Goal: Task Accomplishment & Management: Use online tool/utility

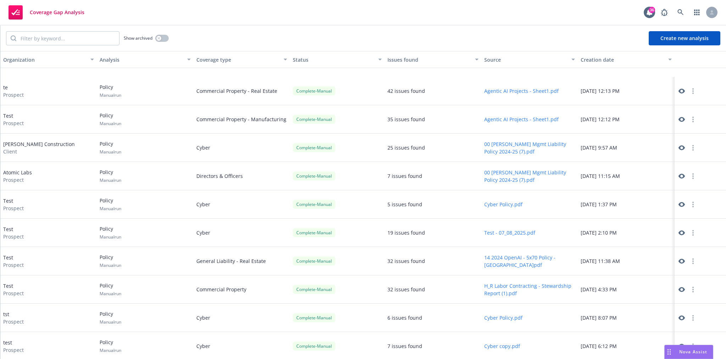
scroll to position [292, 0]
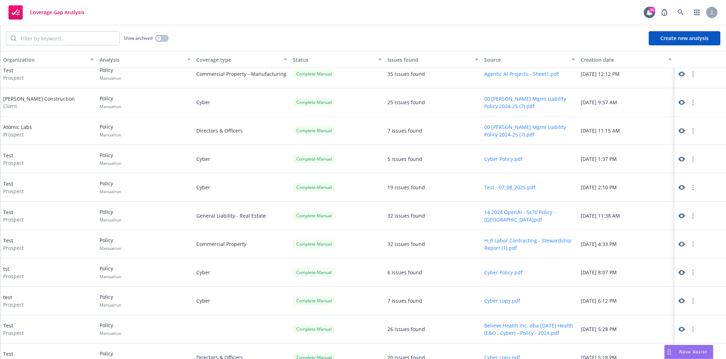
click at [682, 132] on div at bounding box center [687, 130] width 20 height 9
click at [678, 128] on icon at bounding box center [681, 129] width 6 height 5
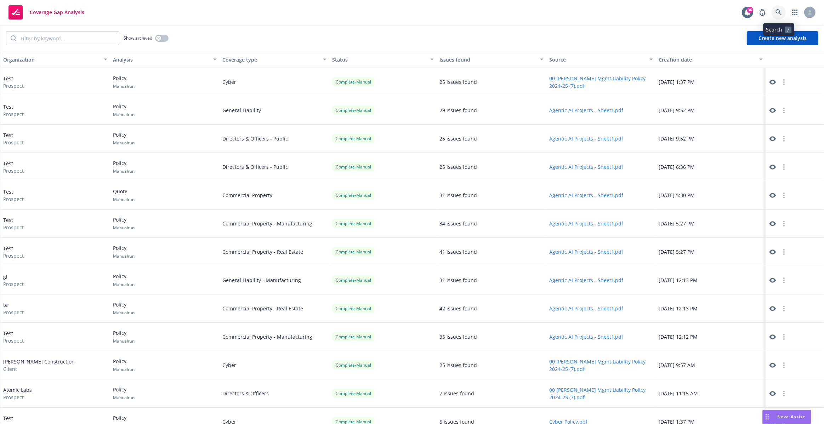
click at [783, 12] on link at bounding box center [779, 12] width 14 height 14
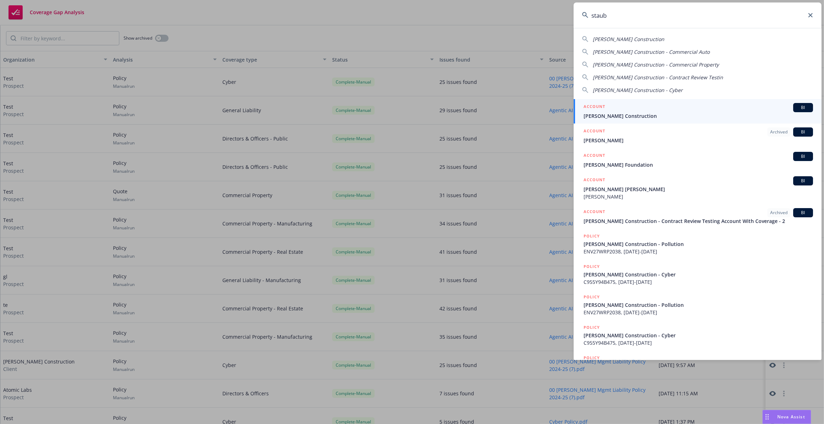
type input "staub"
click at [686, 113] on span "[PERSON_NAME] Construction" at bounding box center [699, 115] width 230 height 7
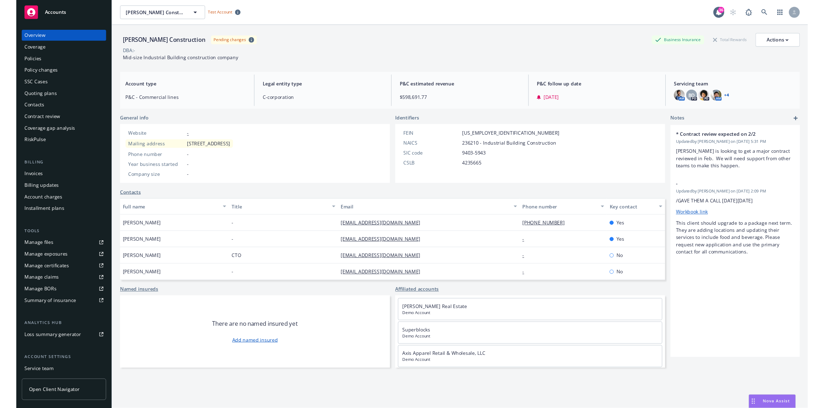
scroll to position [49, 0]
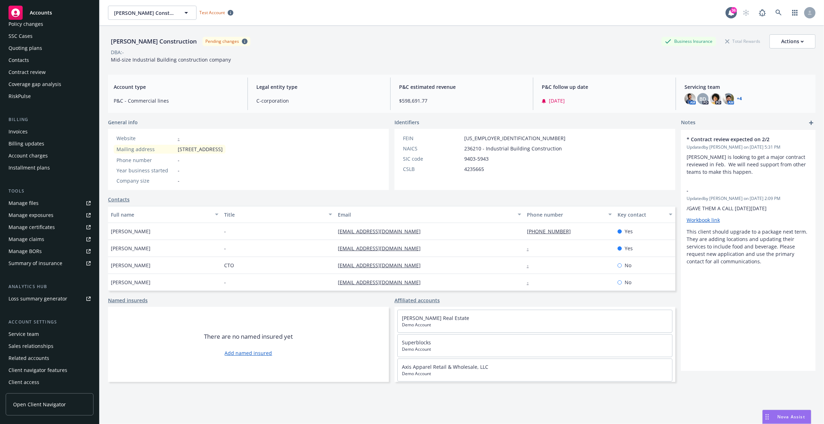
click at [51, 405] on span "Open Client Navigator" at bounding box center [39, 404] width 53 height 7
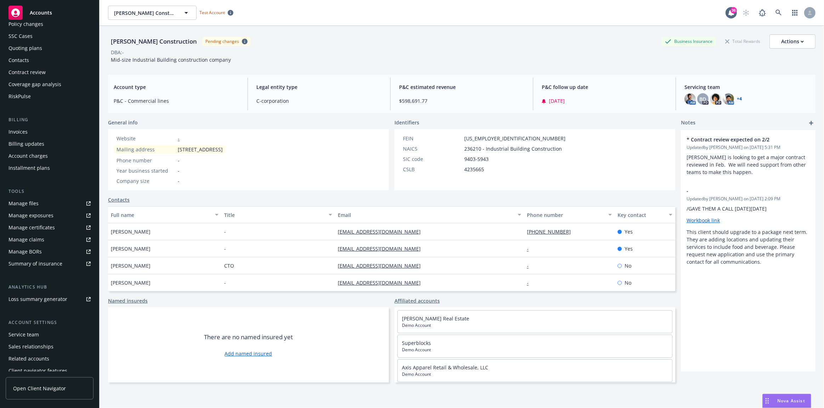
click at [55, 87] on div "Coverage gap analysis" at bounding box center [35, 84] width 53 height 11
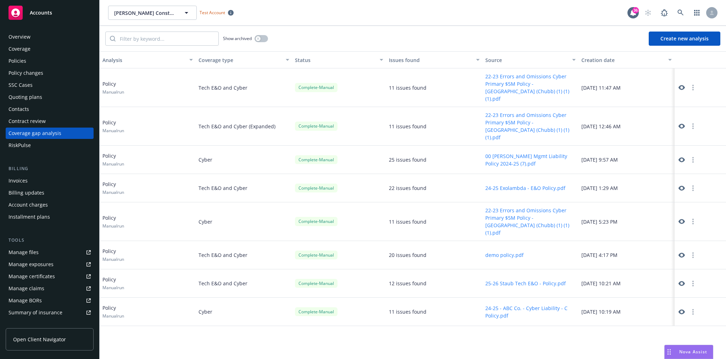
click at [673, 39] on button "Create new analysis" at bounding box center [684, 39] width 72 height 14
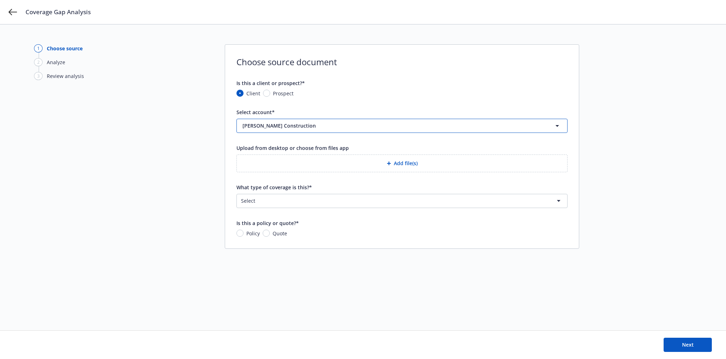
click at [274, 129] on button "[PERSON_NAME] Construction" at bounding box center [401, 126] width 331 height 14
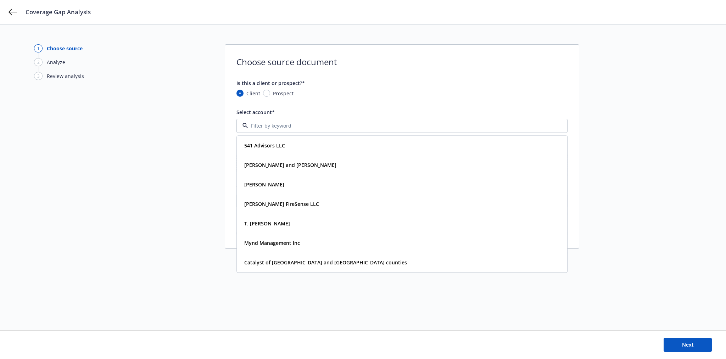
click at [273, 93] on span "Prospect" at bounding box center [283, 93] width 21 height 7
click at [270, 93] on input "Prospect" at bounding box center [266, 93] width 7 height 7
radio input "true"
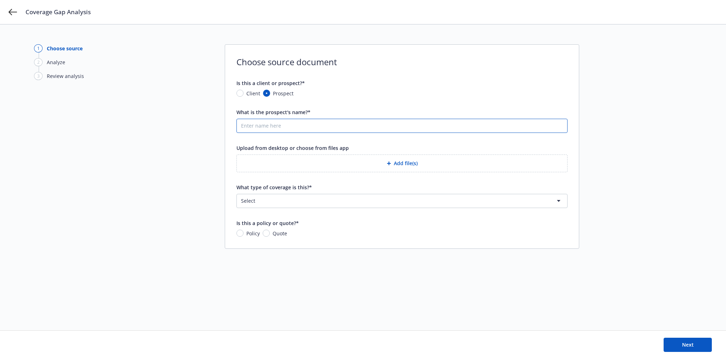
click at [274, 124] on input "What is the prospect's name?*" at bounding box center [402, 125] width 330 height 13
type input "Test"
click at [356, 158] on button "Add file(s)" at bounding box center [401, 163] width 331 height 18
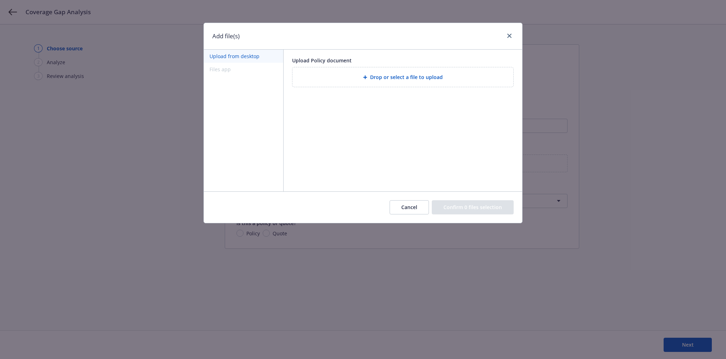
click at [367, 84] on div "Drop or select a file to upload" at bounding box center [402, 76] width 221 height 19
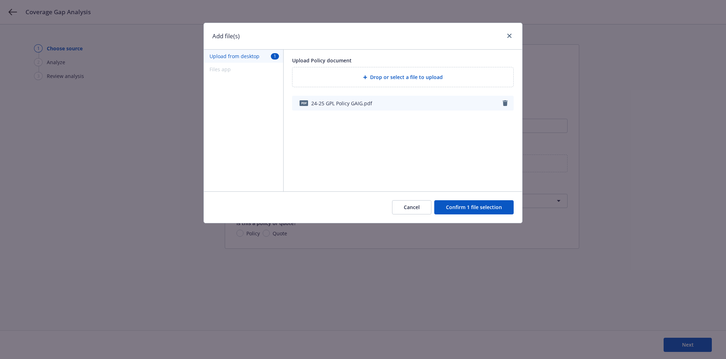
click at [451, 208] on button "Confirm 1 file selection" at bounding box center [473, 207] width 79 height 14
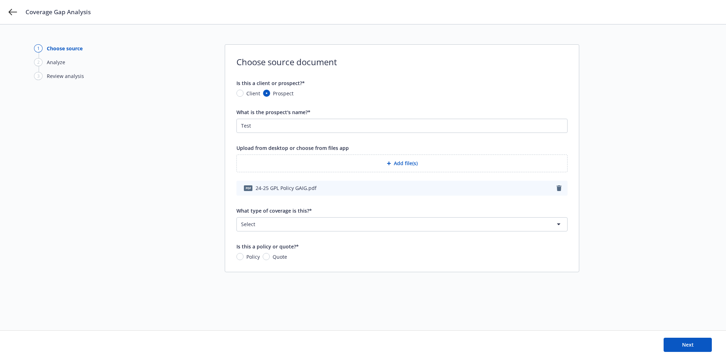
click at [313, 224] on html "Coverage Gap Analysis 1 Choose source 2 Analyze 3 Review analysis Choose source…" at bounding box center [363, 179] width 726 height 359
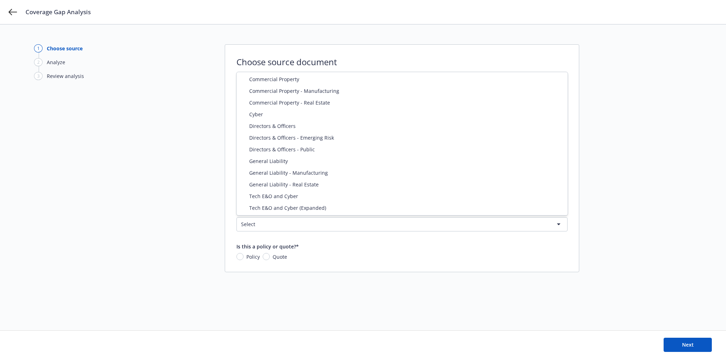
select select "DIRECTORS_AND_OFFICERS"
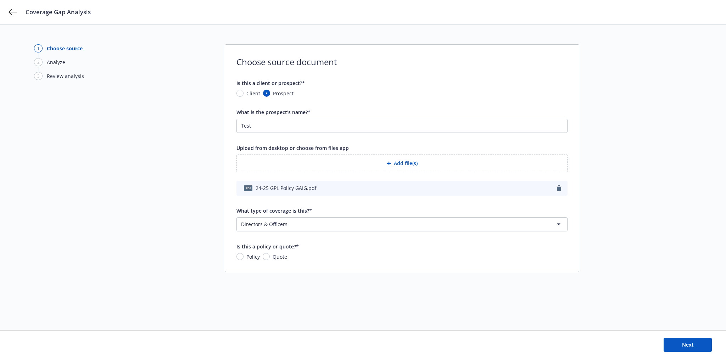
drag, startPoint x: 252, startPoint y: 256, endPoint x: 318, endPoint y: 262, distance: 66.1
click at [252, 256] on span "Policy" at bounding box center [252, 256] width 13 height 7
click at [243, 256] on input "Policy" at bounding box center [239, 256] width 7 height 7
radio input "true"
click at [680, 345] on button "Next" at bounding box center [687, 345] width 48 height 14
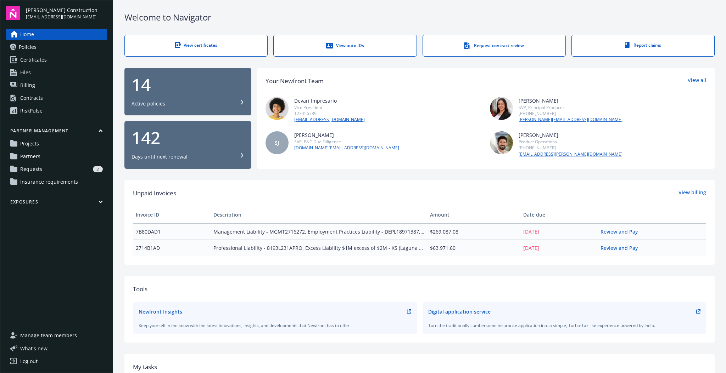
click at [61, 47] on link "Policies" at bounding box center [56, 46] width 101 height 11
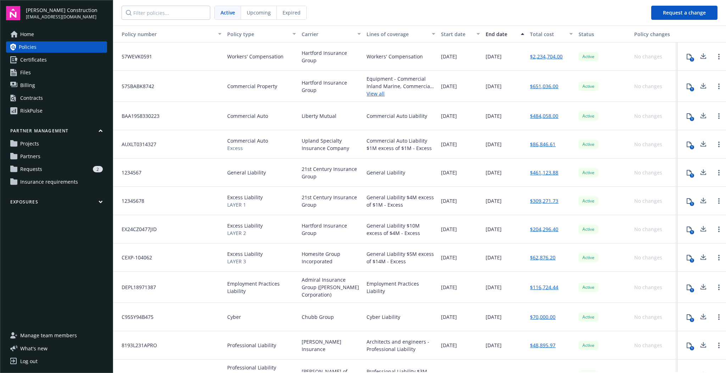
click at [58, 39] on link "Home" at bounding box center [56, 34] width 101 height 11
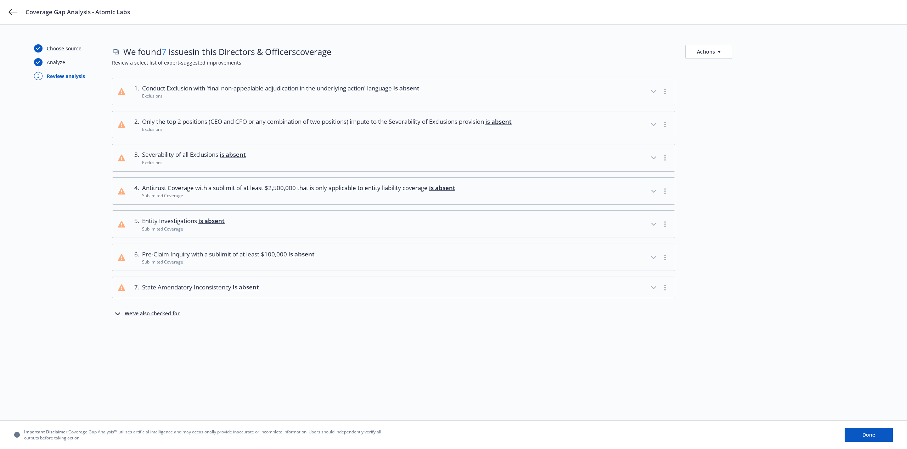
click at [174, 316] on div "We've also checked for" at bounding box center [152, 313] width 55 height 9
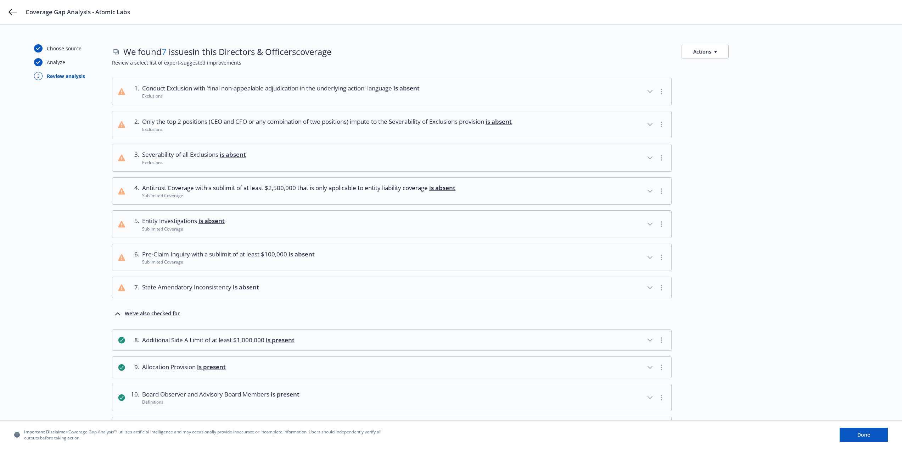
click at [254, 97] on div "Exclusions" at bounding box center [280, 96] width 277 height 6
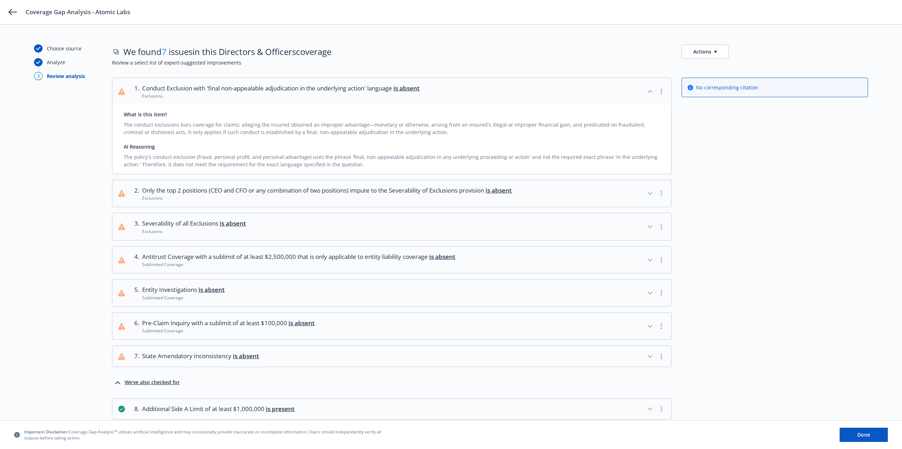
click at [253, 97] on div "Exclusions" at bounding box center [280, 96] width 277 height 6
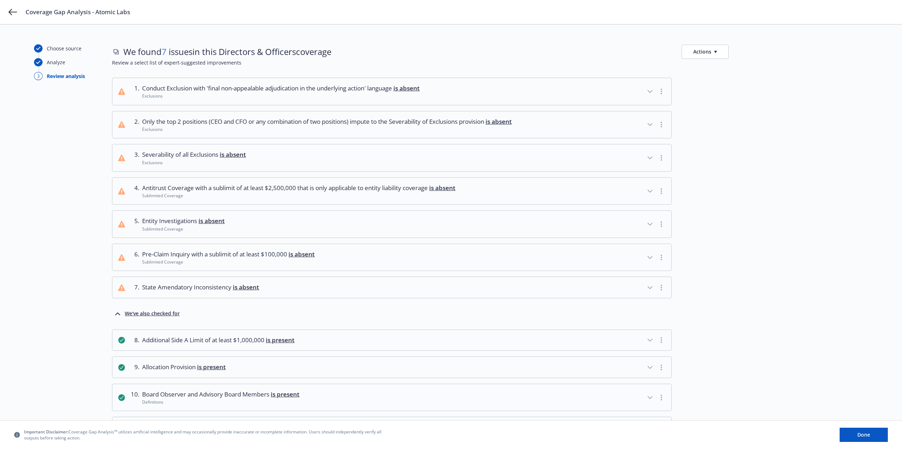
click at [343, 126] on div "Exclusions" at bounding box center [327, 129] width 370 height 6
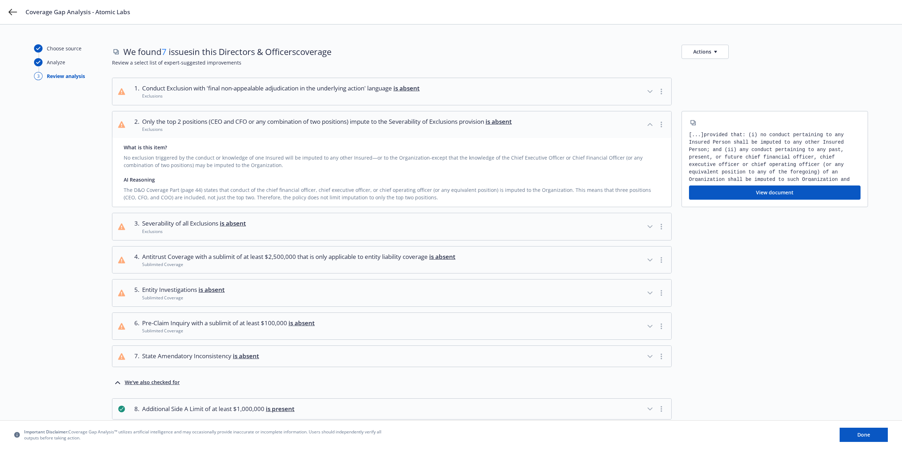
click at [562, 122] on button "2 . Only the top 2 positions (CEO and CFO or any combination of two positions) …" at bounding box center [391, 124] width 559 height 27
